Goal: Navigation & Orientation: Find specific page/section

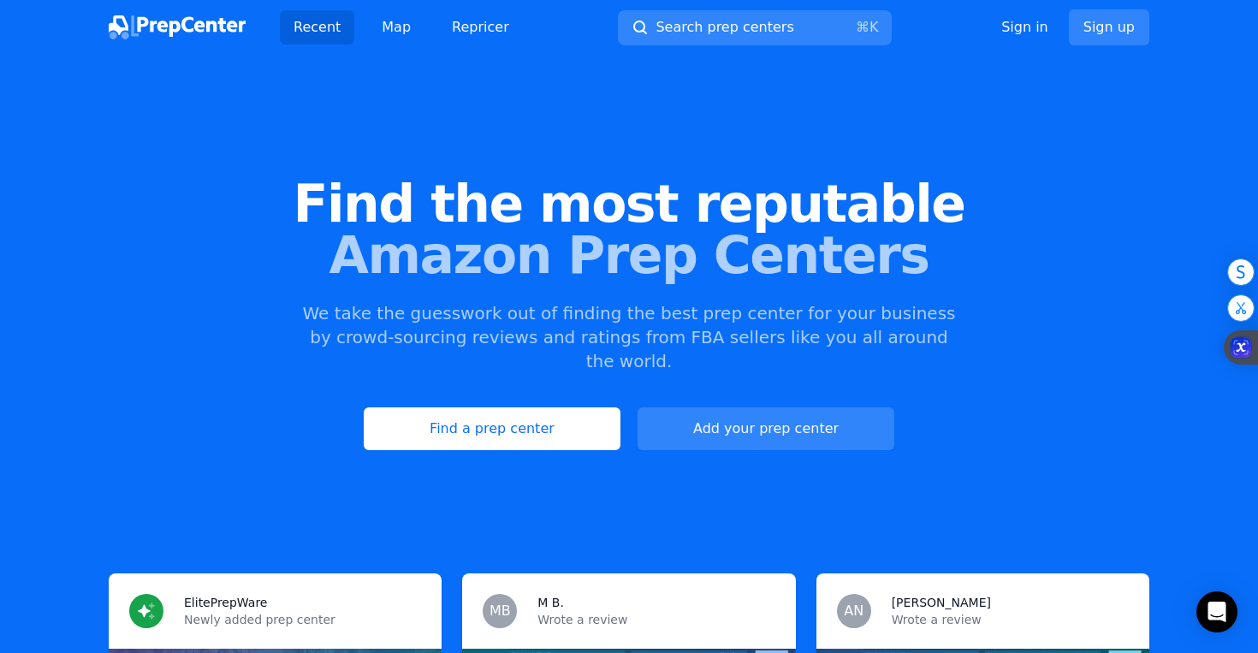
click at [565, 416] on link "Find a prep center" at bounding box center [492, 428] width 257 height 43
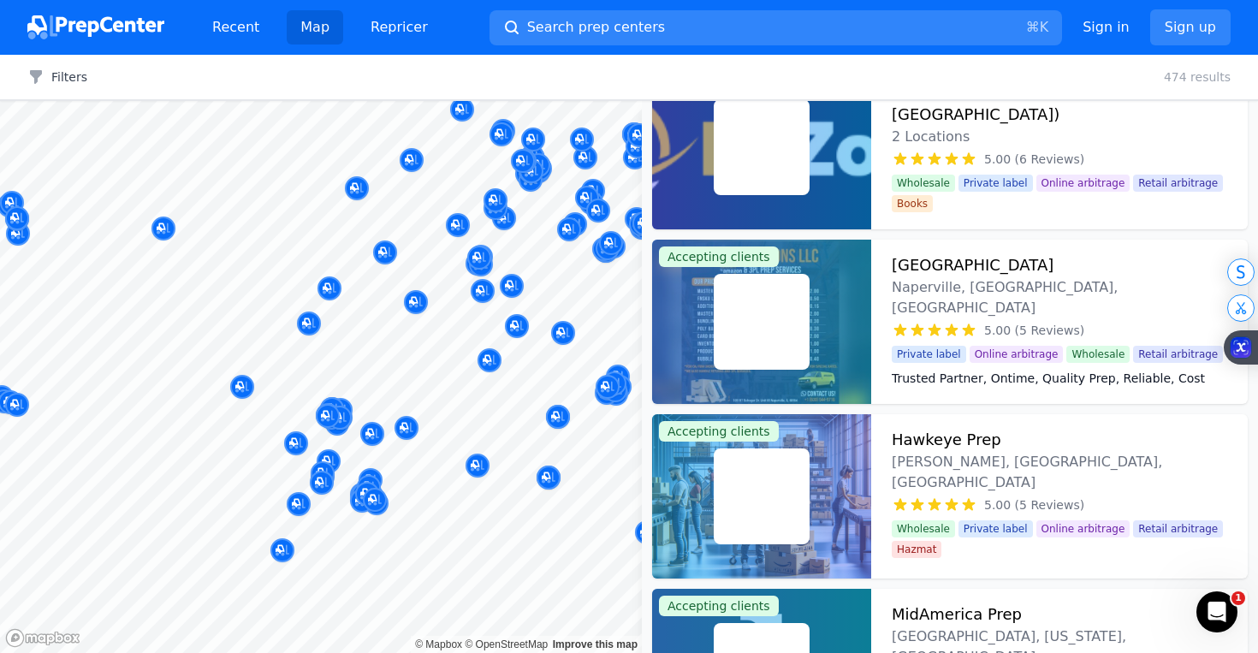
scroll to position [570, 0]
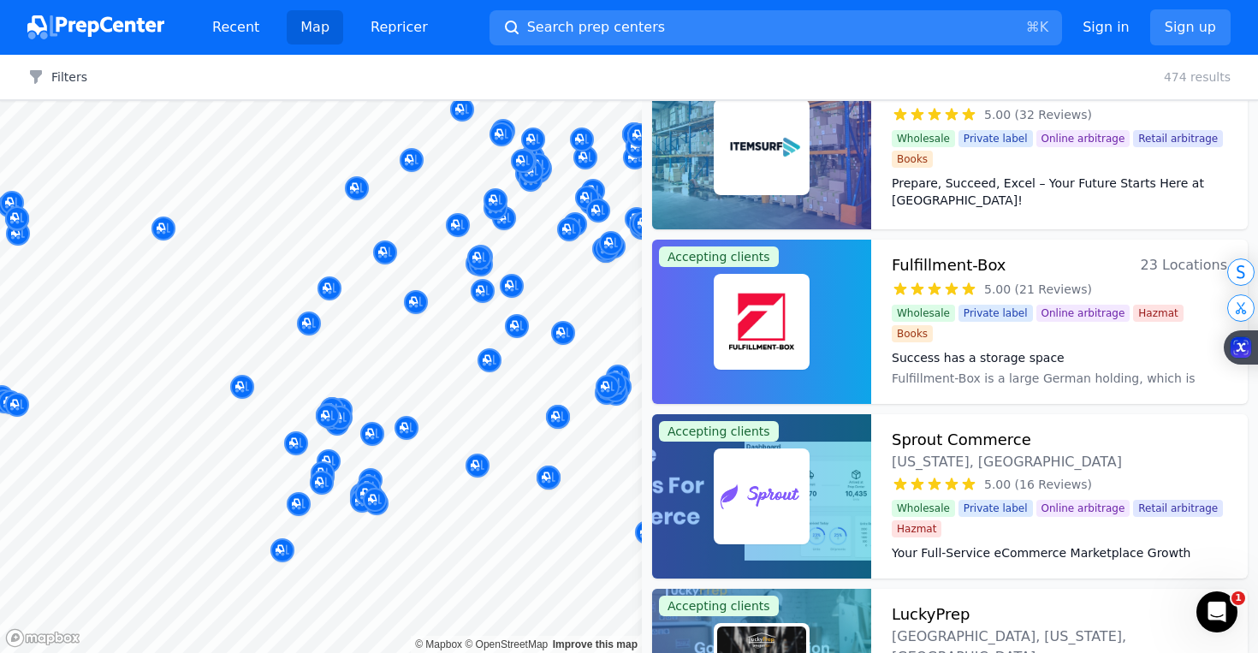
drag, startPoint x: 476, startPoint y: 411, endPoint x: 605, endPoint y: 355, distance: 140.7
click at [605, 355] on body "Recent Map Repricer Search prep centers ⌘ K Open main menu Sign in Sign up Filt…" at bounding box center [629, 326] width 1258 height 653
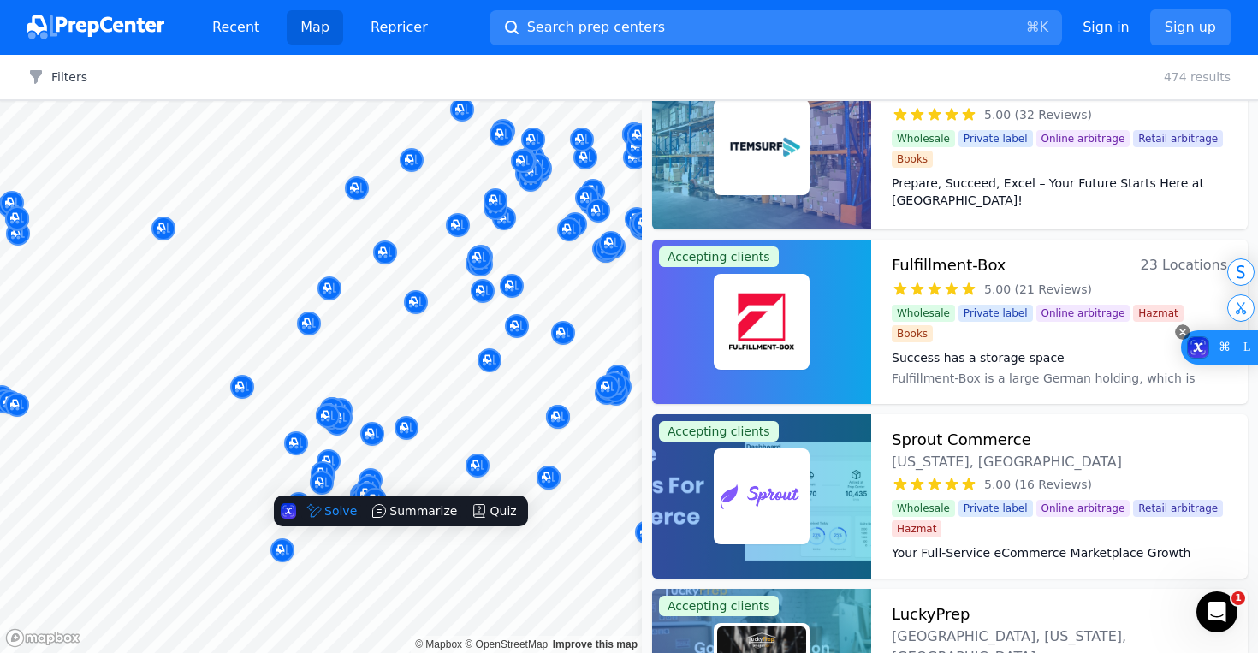
click at [1184, 330] on rect at bounding box center [1182, 331] width 15 height 15
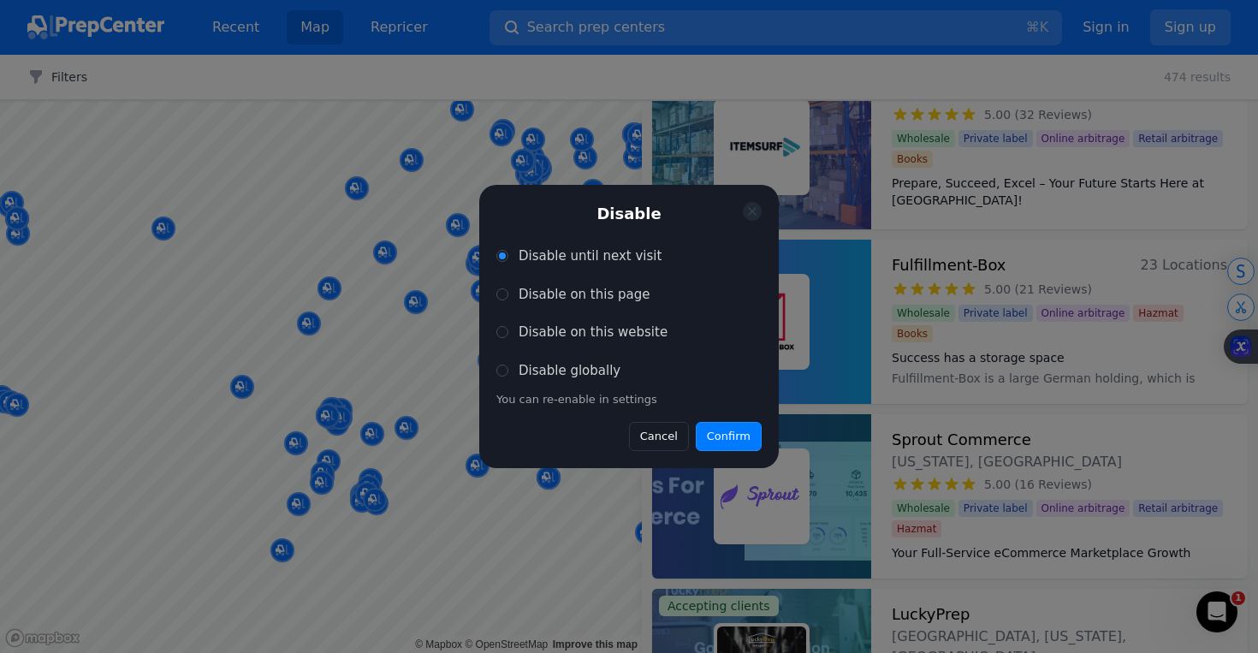
click at [748, 438] on button "Confirm" at bounding box center [729, 436] width 66 height 29
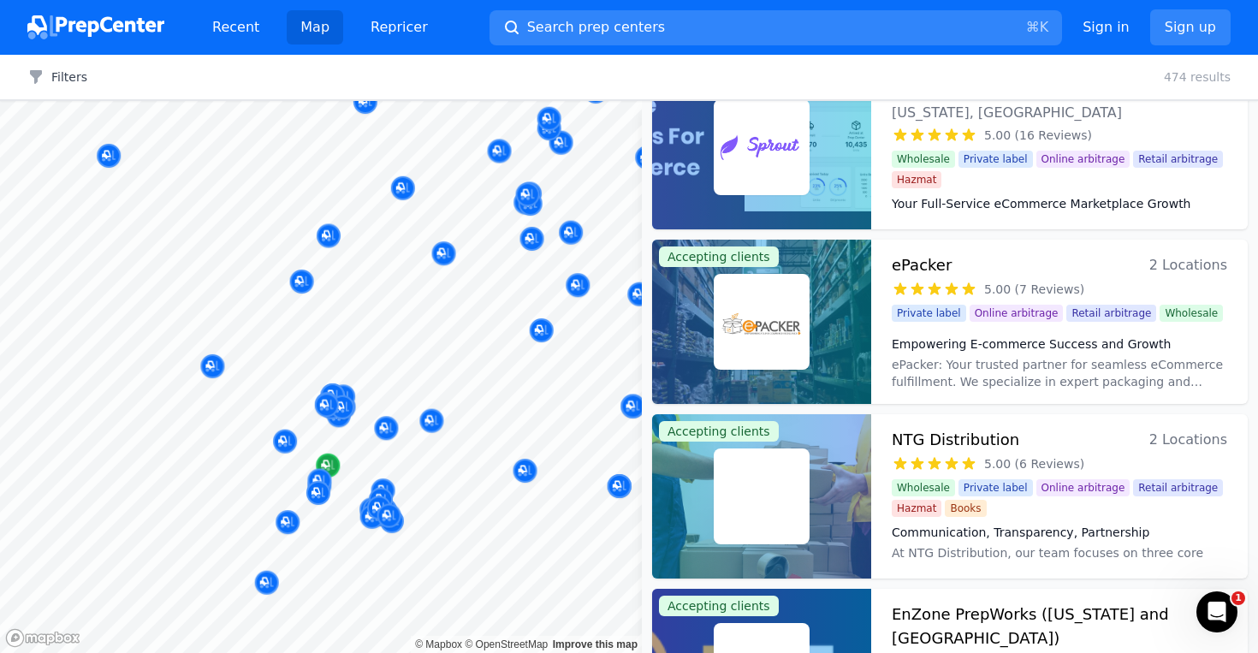
scroll to position [221, 0]
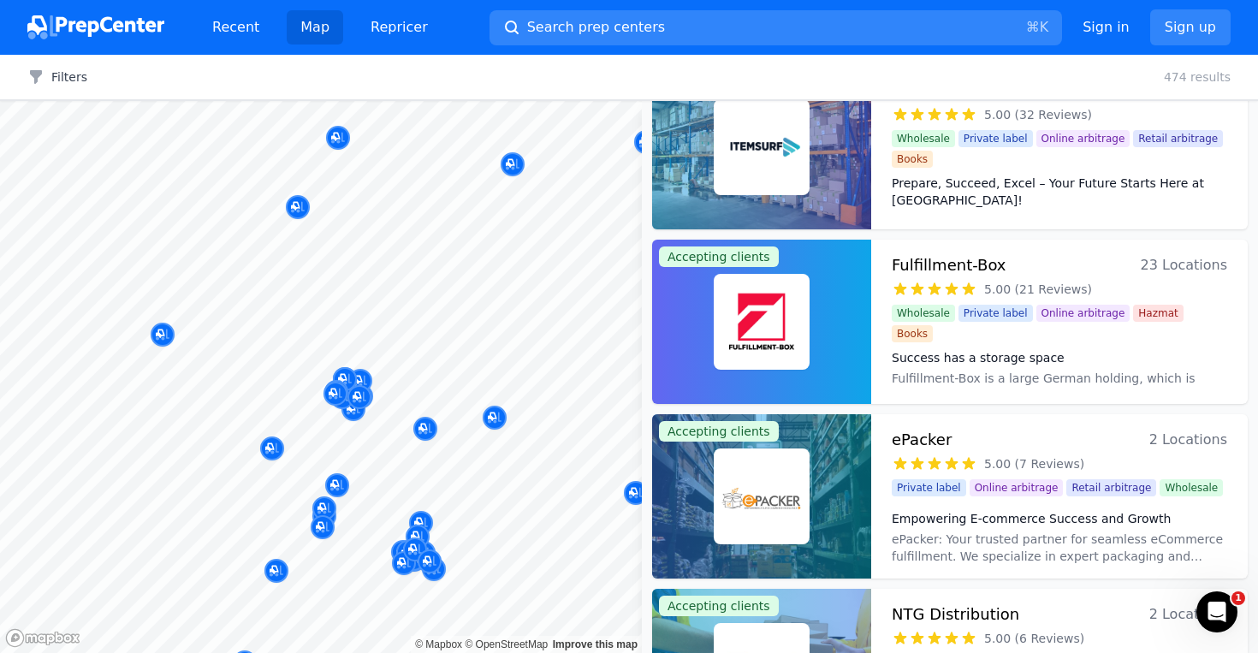
click at [353, 373] on div at bounding box center [335, 376] width 329 height 14
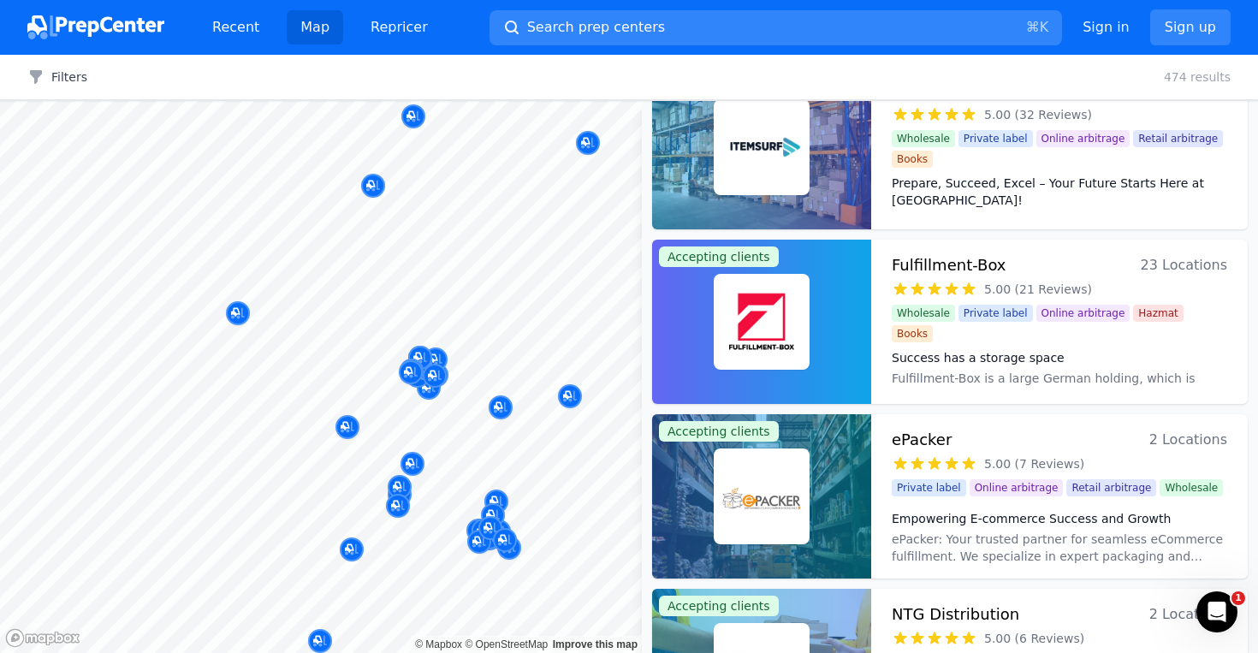
click at [435, 436] on body "Recent Map Repricer Search prep centers ⌘ K Open main menu Sign in Sign up Filt…" at bounding box center [629, 326] width 1258 height 653
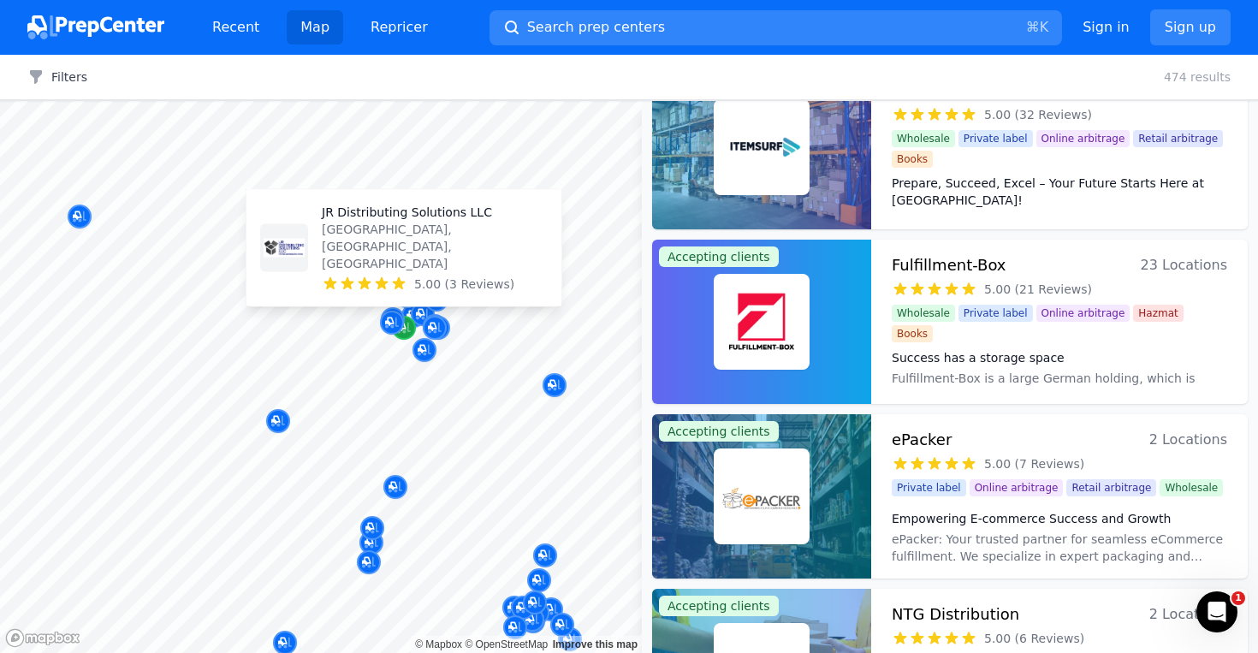
click at [411, 323] on div "Map marker" at bounding box center [404, 328] width 24 height 24
click at [413, 330] on div "Map marker" at bounding box center [404, 328] width 24 height 24
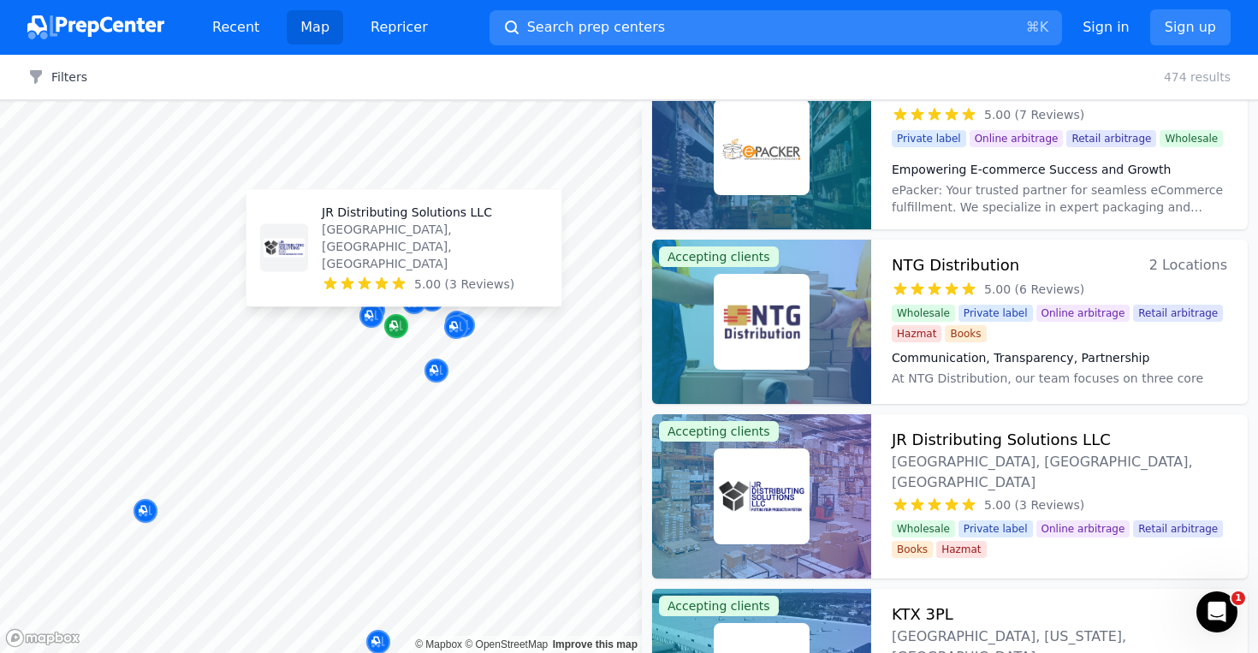
scroll to position [0, 0]
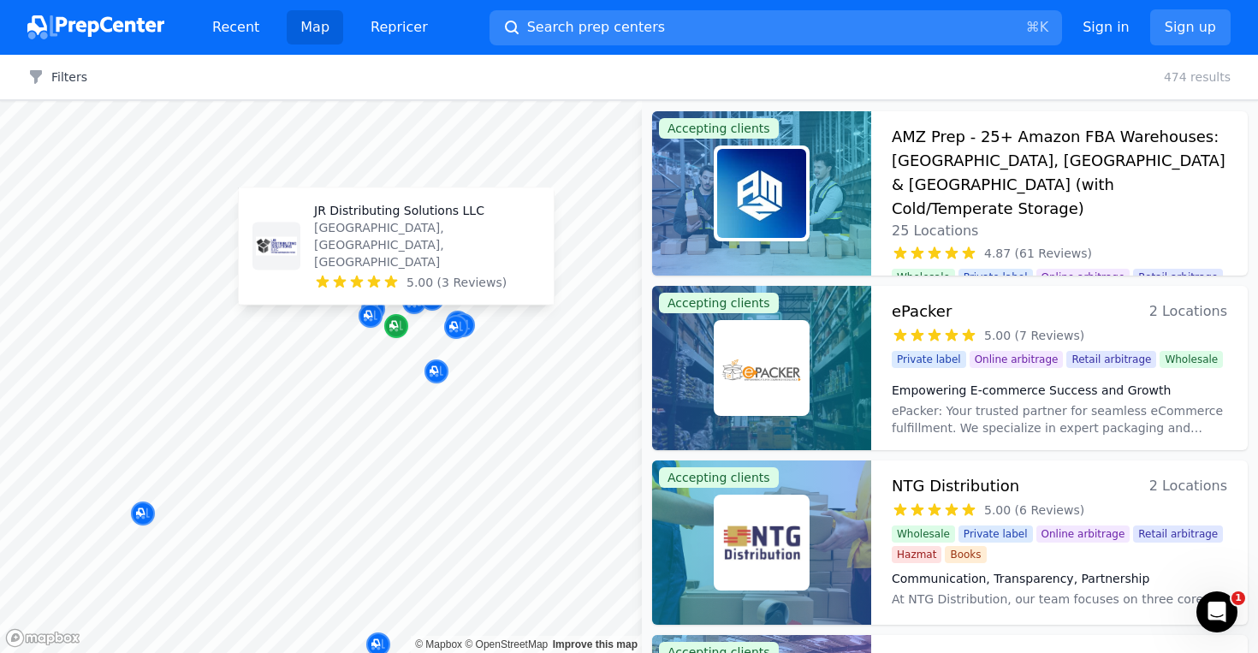
click at [397, 324] on icon "Map marker" at bounding box center [393, 325] width 9 height 9
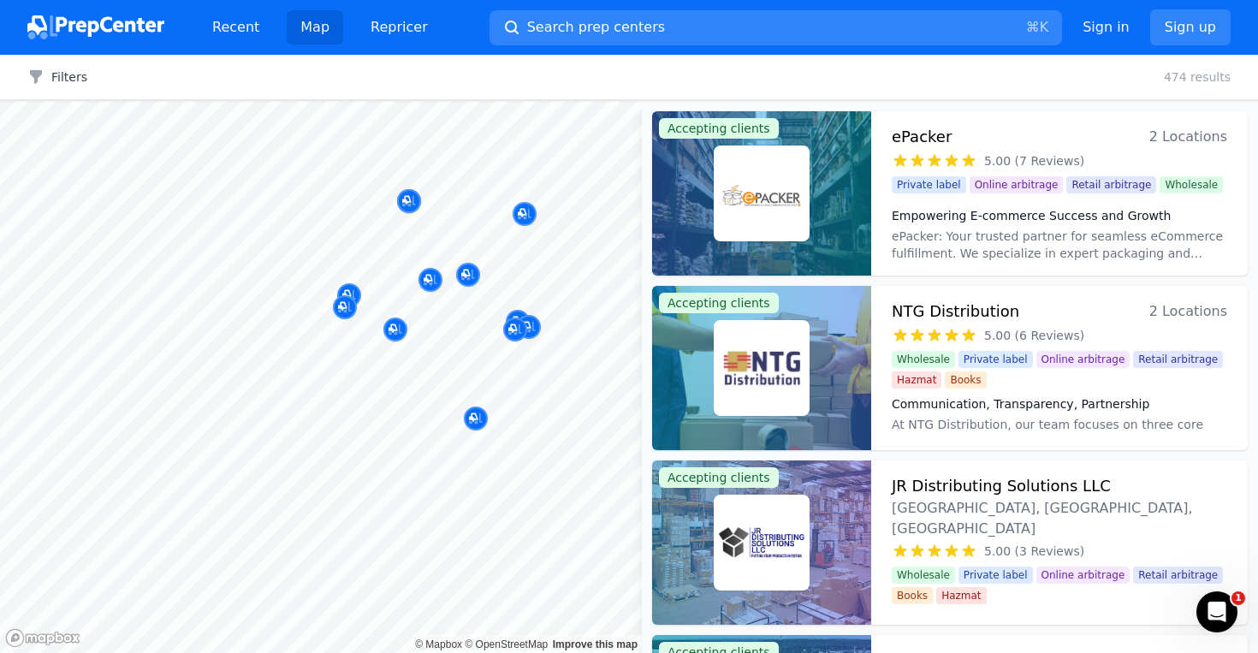
click at [397, 277] on div at bounding box center [407, 278] width 329 height 14
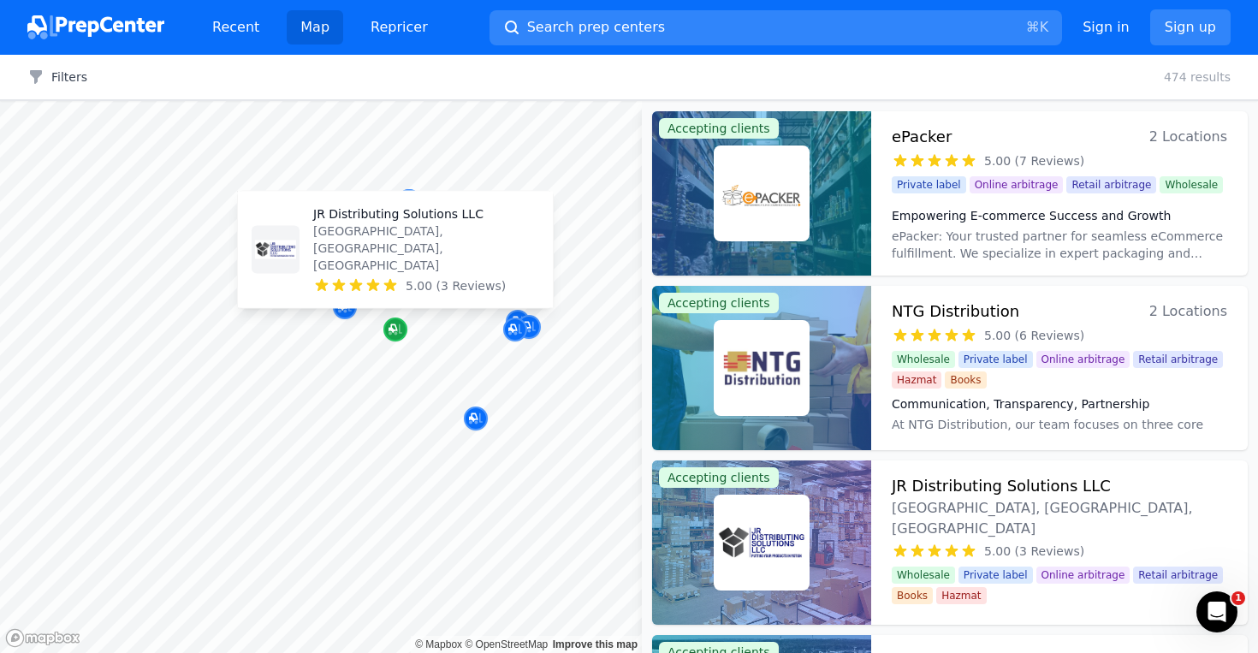
click at [391, 326] on icon "Map marker" at bounding box center [393, 328] width 9 height 9
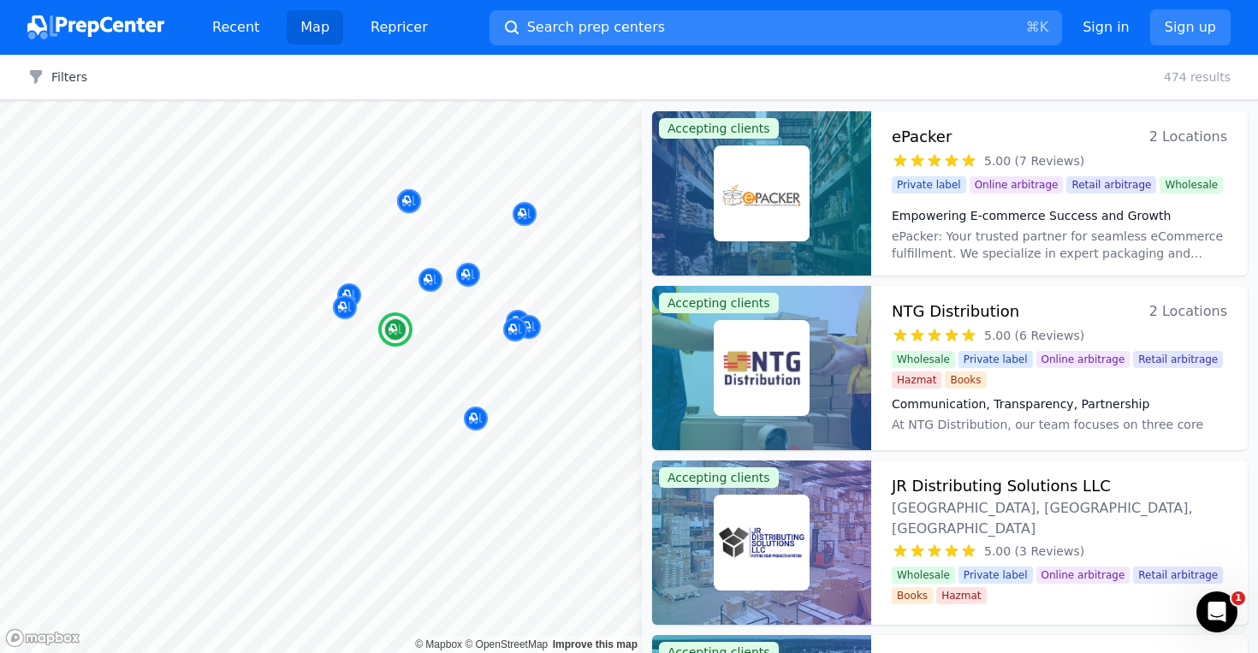
click at [983, 508] on span "[GEOGRAPHIC_DATA], [GEOGRAPHIC_DATA], [GEOGRAPHIC_DATA]" at bounding box center [1059, 518] width 335 height 41
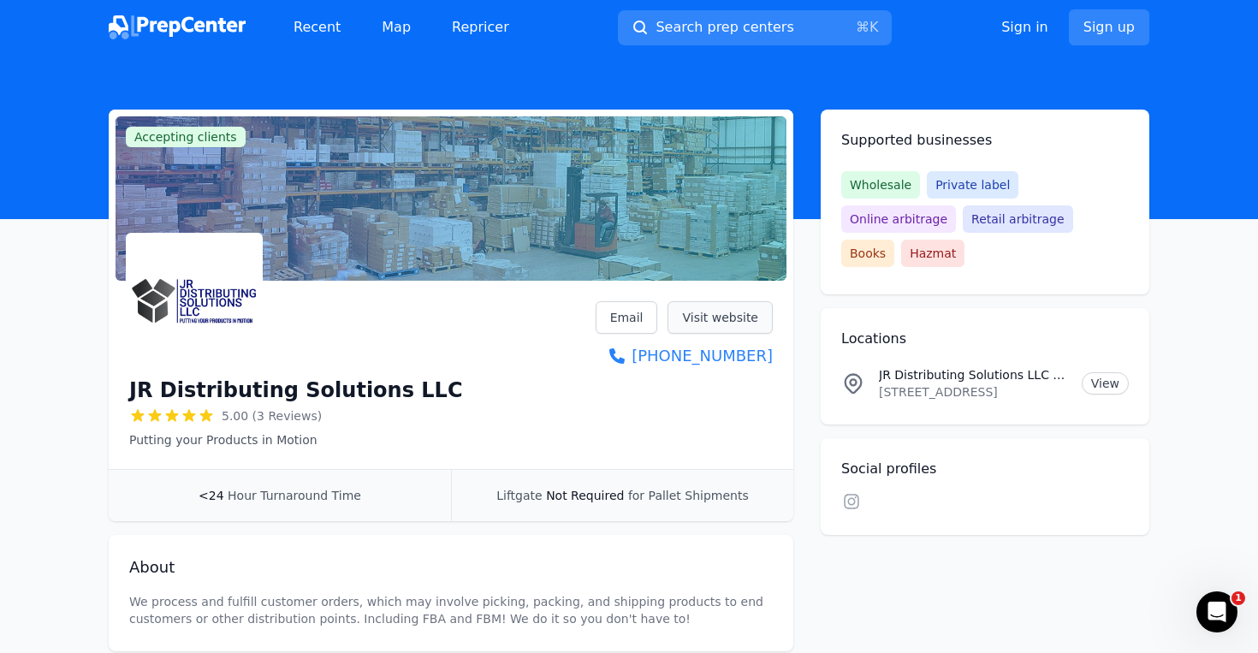
click at [711, 314] on link "Visit website" at bounding box center [720, 317] width 105 height 33
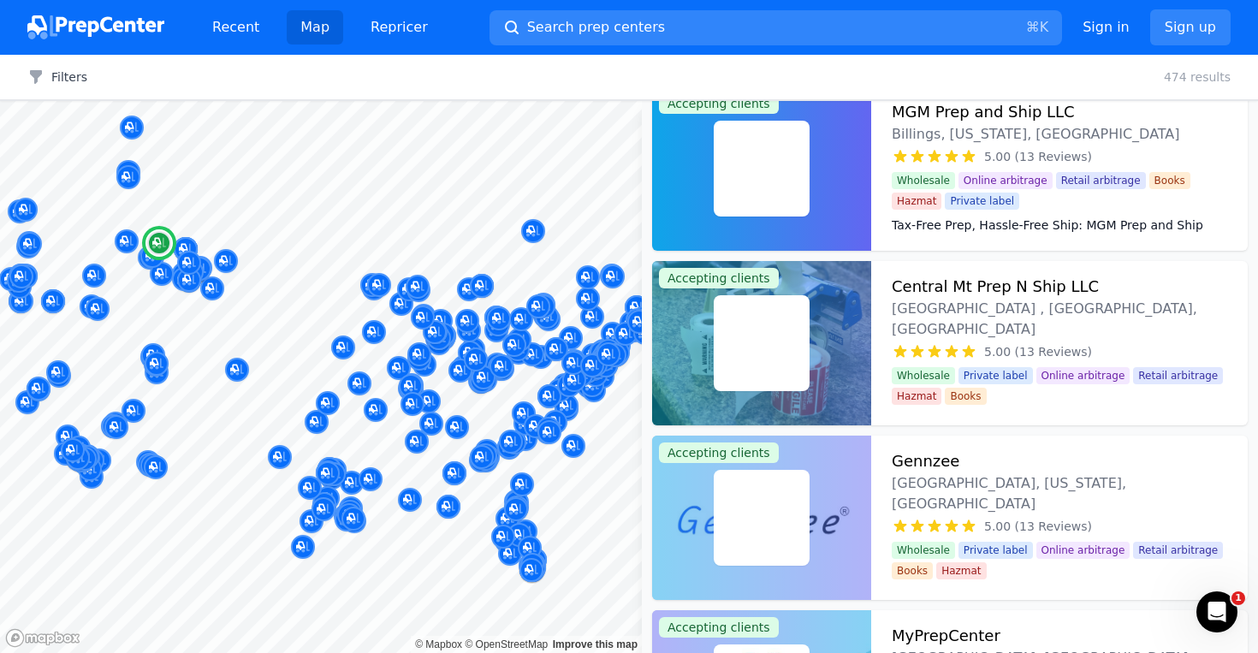
scroll to position [4393, 0]
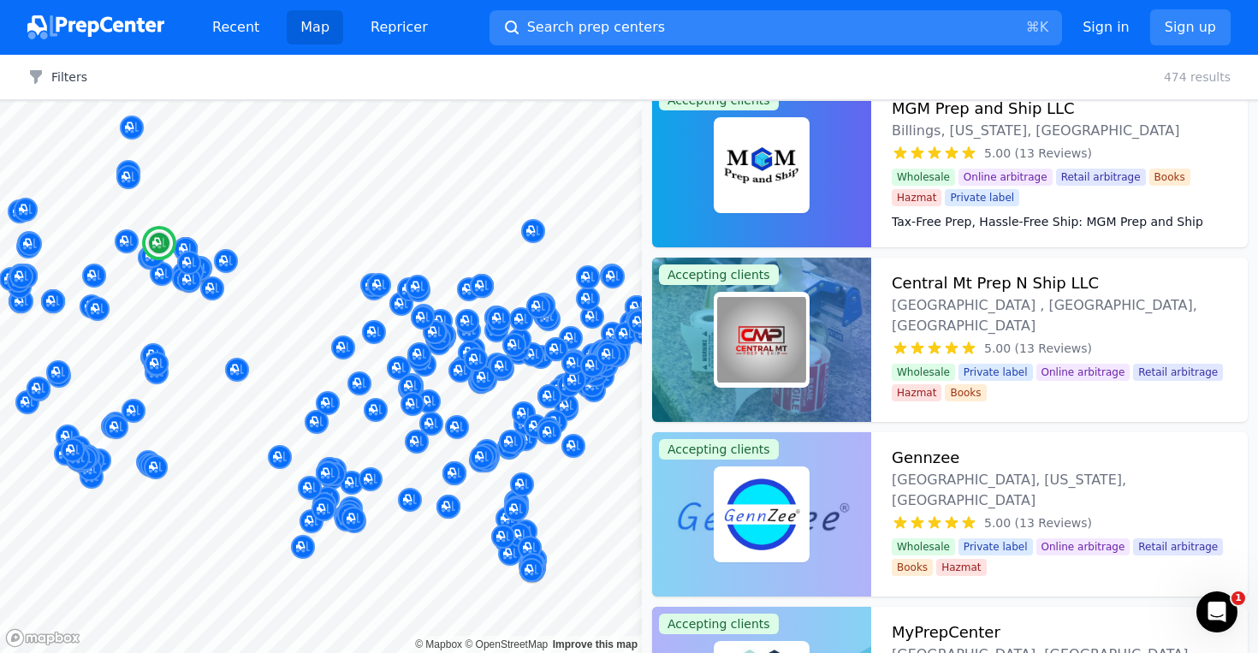
click at [832, 328] on div at bounding box center [761, 340] width 219 height 164
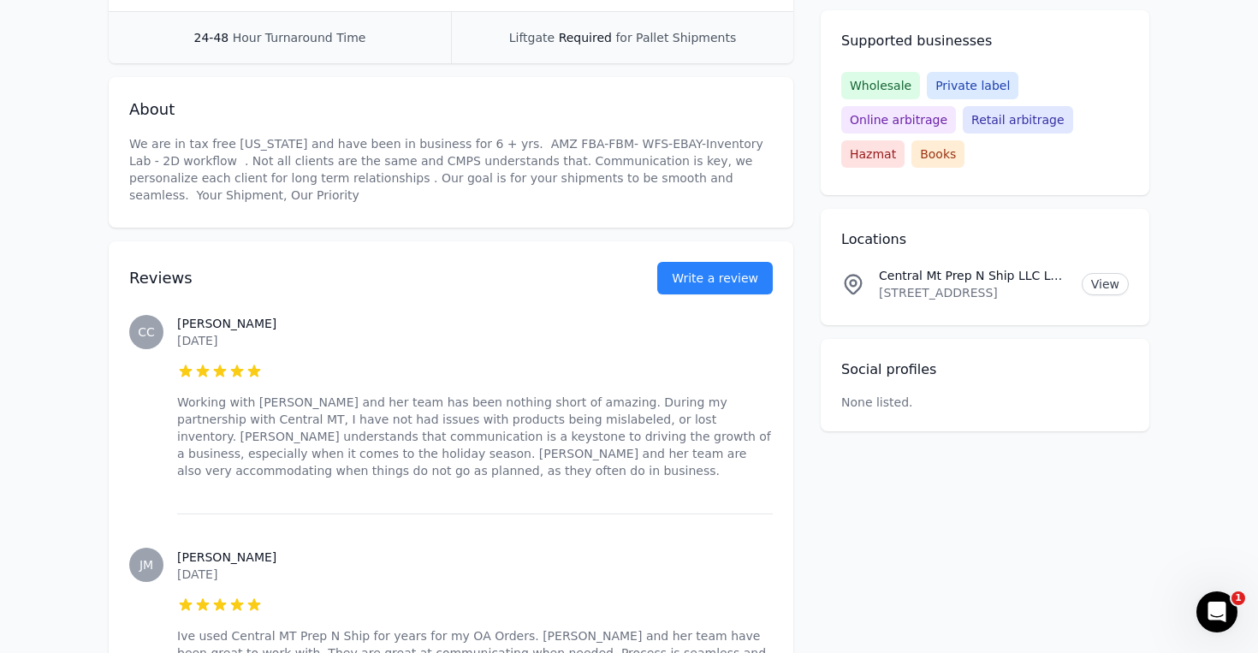
scroll to position [462, 0]
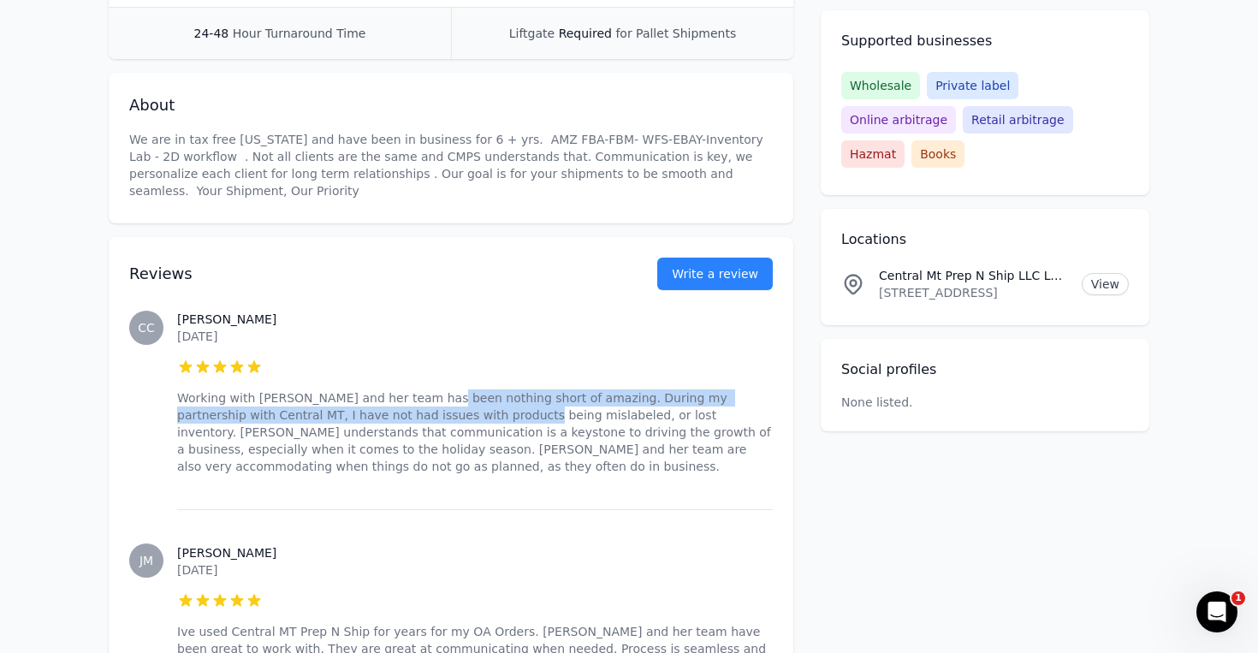
drag, startPoint x: 434, startPoint y: 420, endPoint x: 435, endPoint y: 389, distance: 30.8
click at [435, 389] on p "Working with [PERSON_NAME] and her team has been nothing short of amazing. Duri…" at bounding box center [475, 432] width 596 height 86
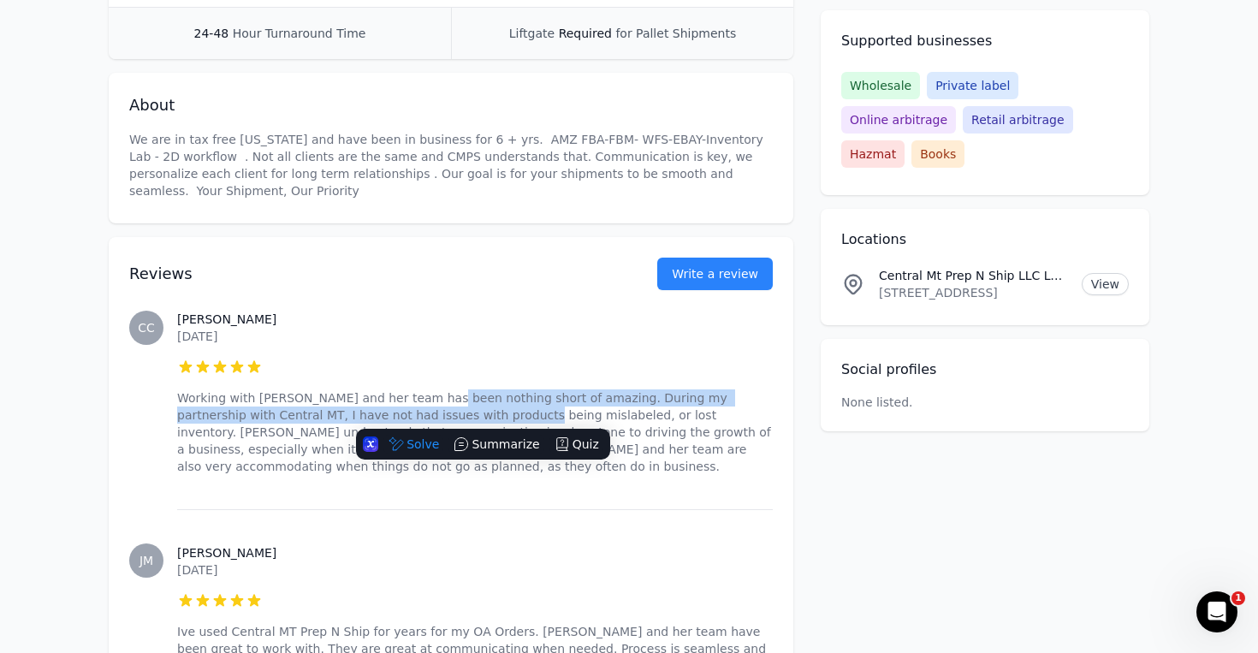
click at [435, 389] on p "Working with [PERSON_NAME] and her team has been nothing short of amazing. Duri…" at bounding box center [475, 432] width 596 height 86
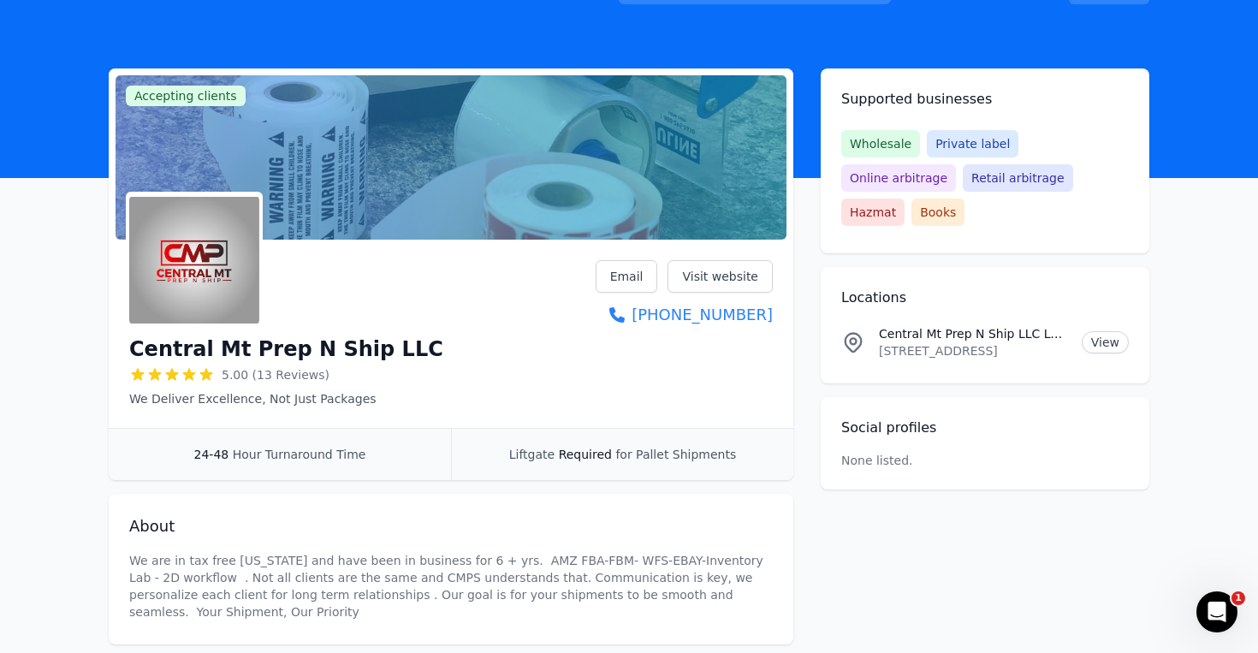
scroll to position [0, 0]
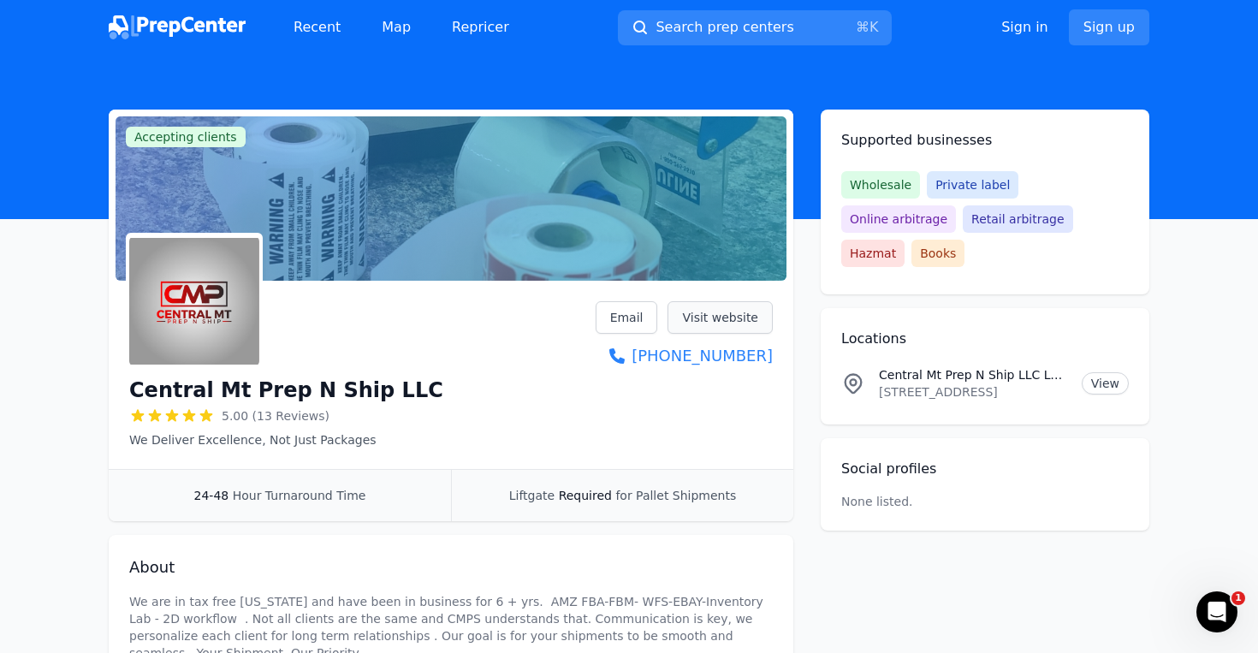
click at [698, 320] on link "Visit website" at bounding box center [720, 317] width 105 height 33
